Goal: Find specific page/section: Find specific page/section

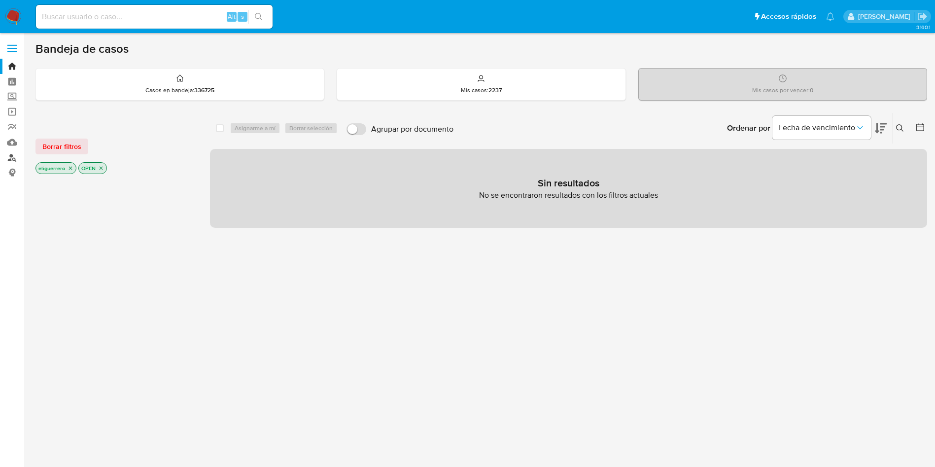
click at [14, 159] on link "Buscador de personas" at bounding box center [58, 157] width 117 height 15
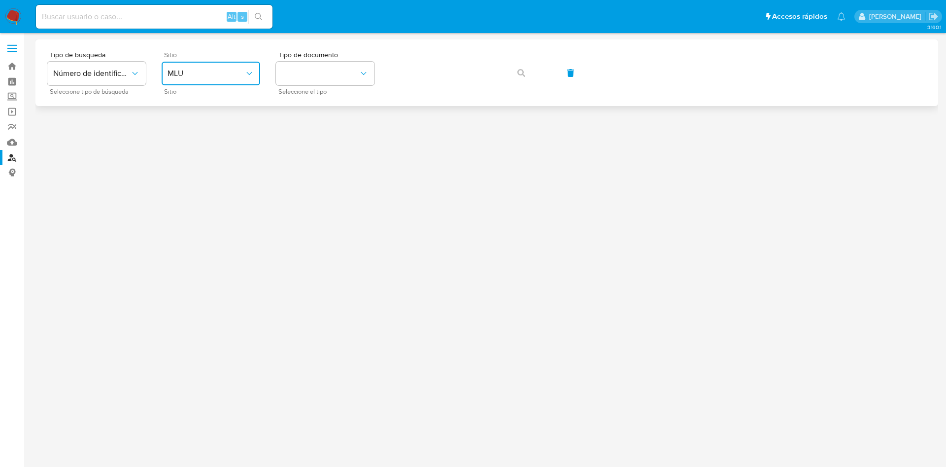
click at [206, 72] on span "MLU" at bounding box center [206, 74] width 77 height 10
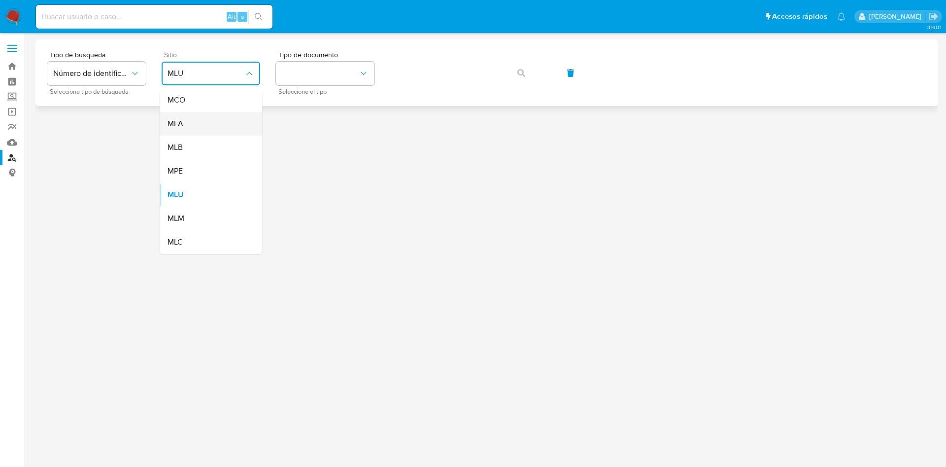
click at [202, 130] on div "MLA" at bounding box center [208, 124] width 81 height 24
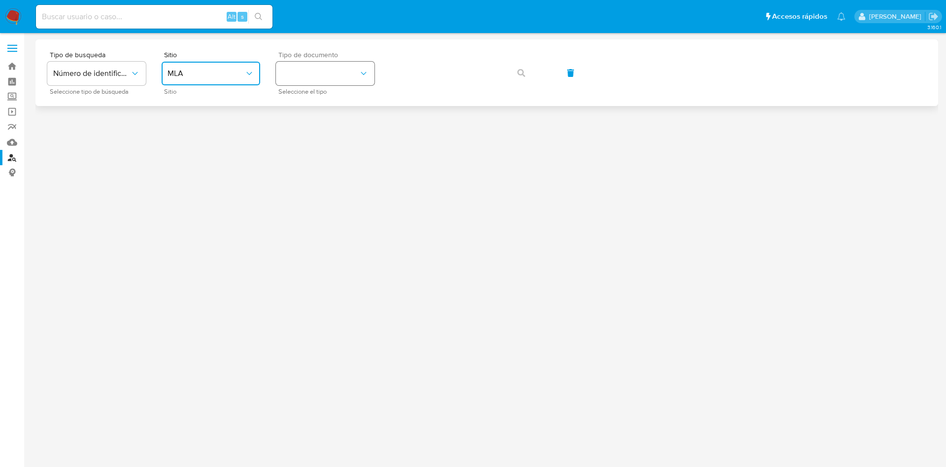
click at [311, 77] on button "identificationType" at bounding box center [325, 74] width 99 height 24
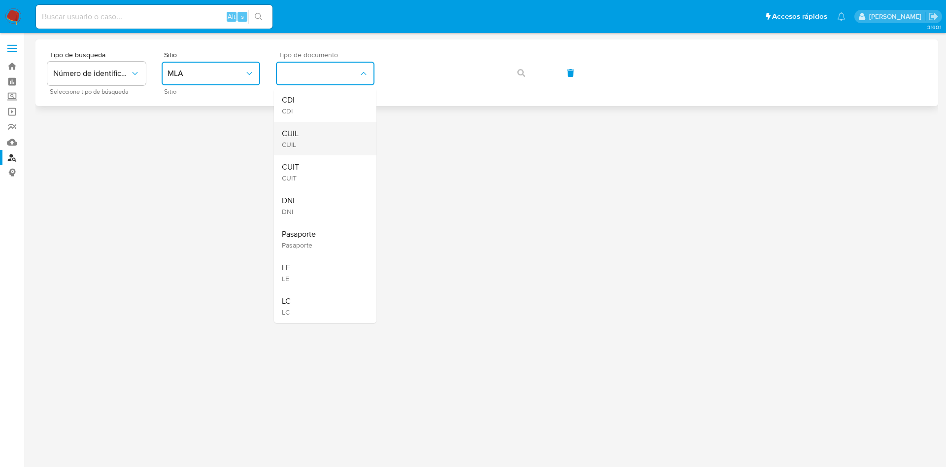
click at [309, 141] on div "CUIL CUIL" at bounding box center [322, 139] width 81 height 34
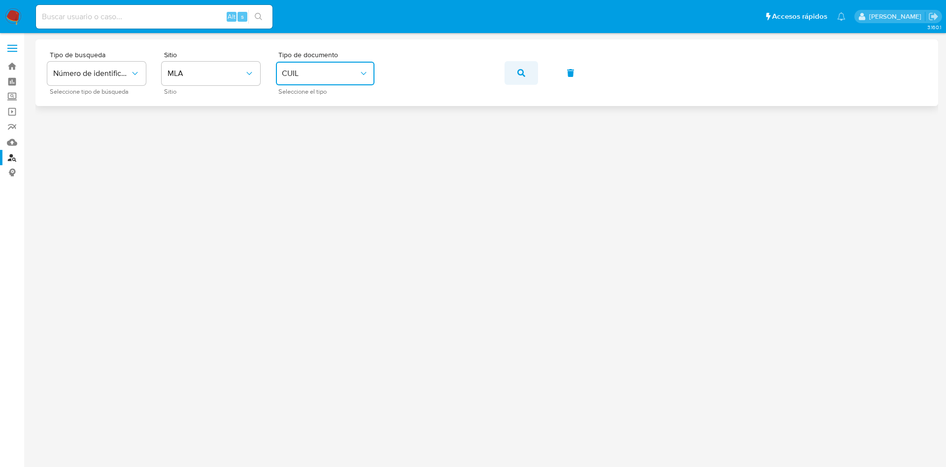
click at [520, 74] on icon "button" at bounding box center [522, 73] width 8 height 8
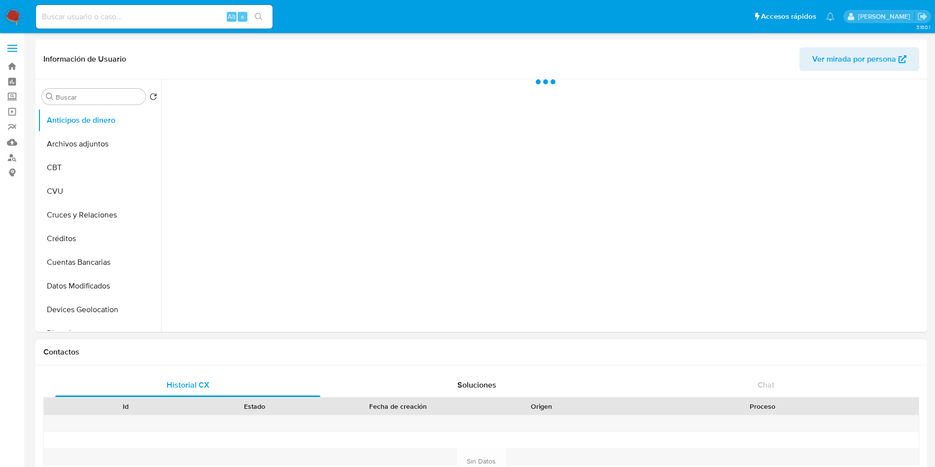
select select "10"
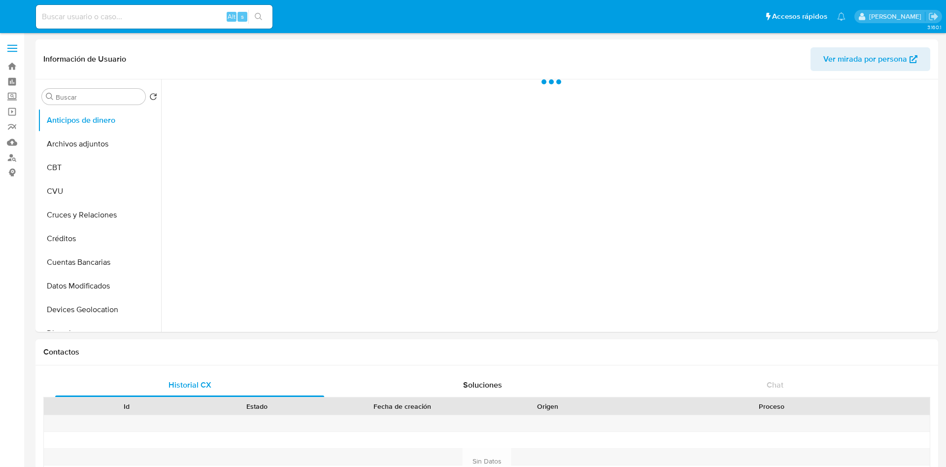
select select "10"
